Goal: Check status: Check status

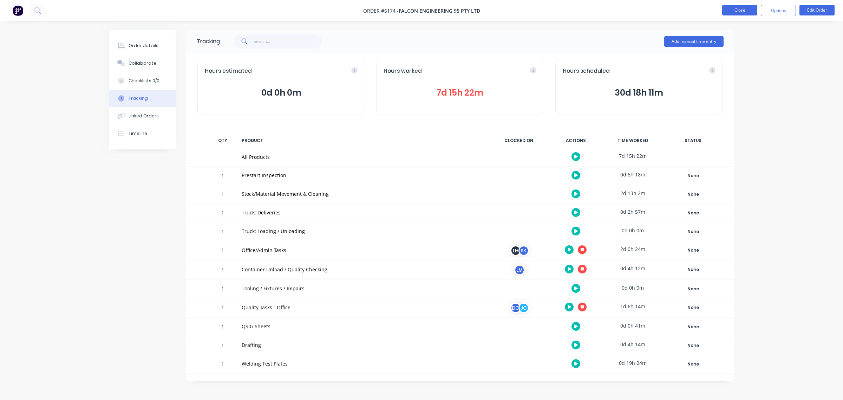
click at [732, 8] on button "Close" at bounding box center [739, 10] width 35 height 11
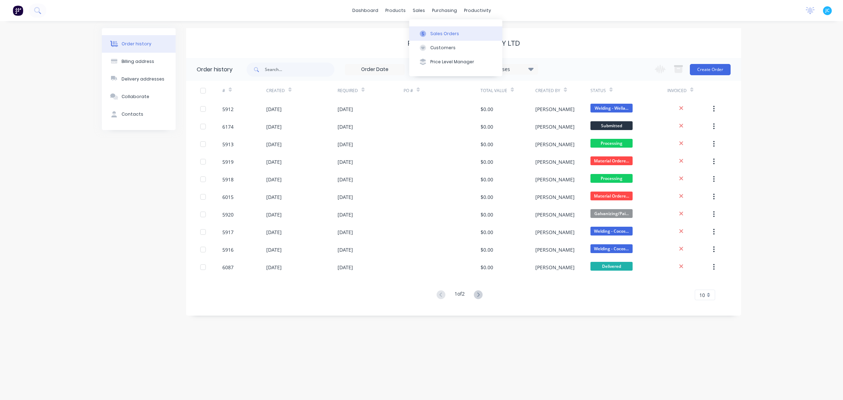
click at [464, 37] on button "Sales Orders" at bounding box center [455, 33] width 93 height 14
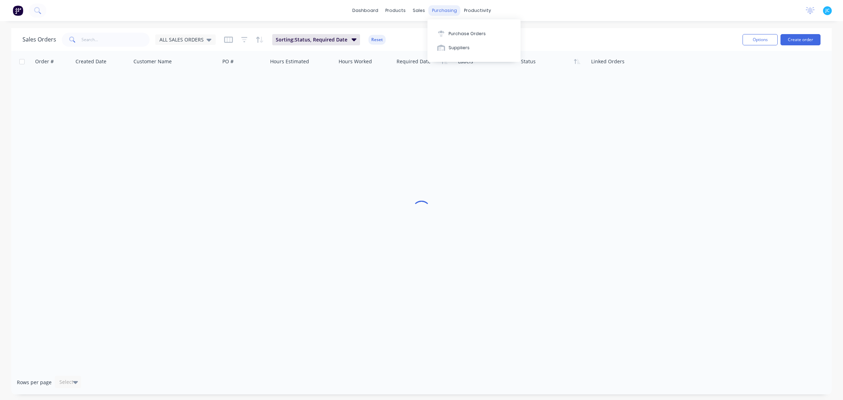
click at [446, 8] on div "purchasing" at bounding box center [445, 10] width 32 height 11
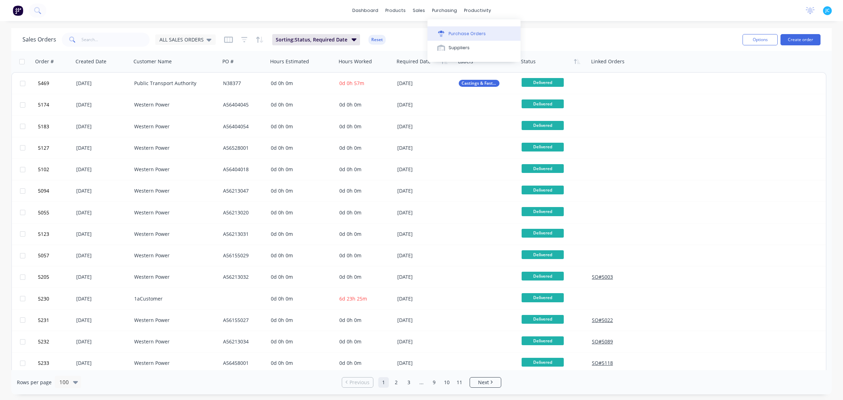
click at [454, 31] on div "Purchase Orders" at bounding box center [467, 34] width 37 height 6
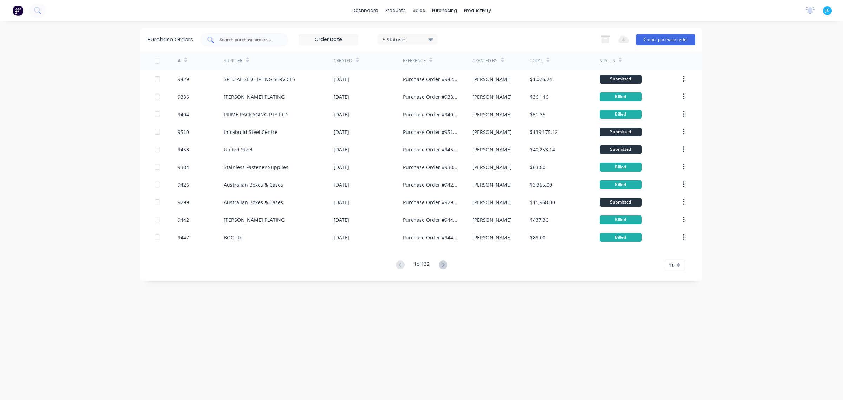
click at [252, 36] on input "text" at bounding box center [248, 39] width 58 height 7
type input "9509"
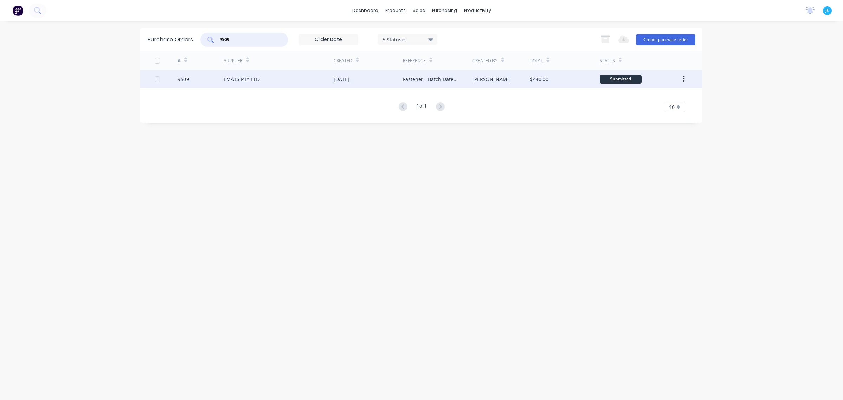
click at [199, 85] on div "9509" at bounding box center [201, 79] width 46 height 18
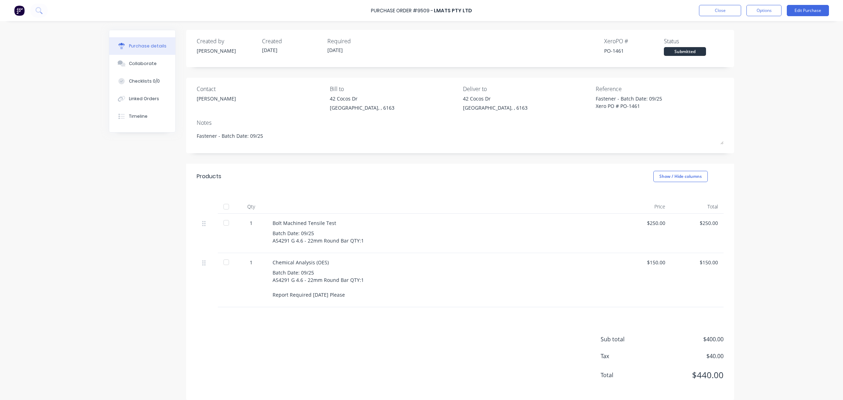
click at [144, 227] on div "Created by [PERSON_NAME] Created [DATE] Required [DATE] Xero PO # PO-1461 Statu…" at bounding box center [421, 215] width 625 height 370
click at [155, 205] on div "Created by [PERSON_NAME] Created [DATE] Required [DATE] Xero PO # PO-1461 Statu…" at bounding box center [421, 215] width 625 height 370
click at [354, 335] on div "Sub total $400.00 Tax $40.00 Total $440.00" at bounding box center [460, 353] width 548 height 93
